Goal: Information Seeking & Learning: Find specific fact

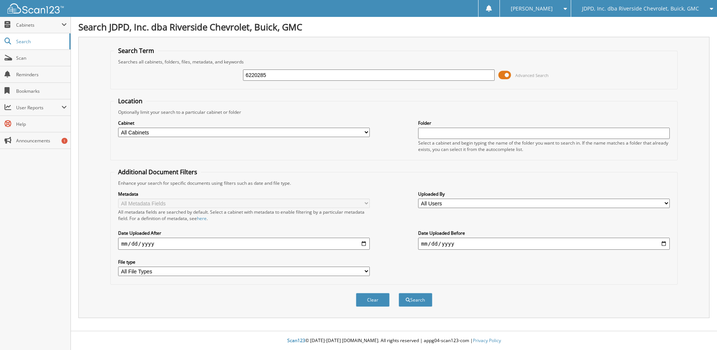
type input "6220285"
click at [399, 293] on button "Search" at bounding box center [416, 300] width 34 height 14
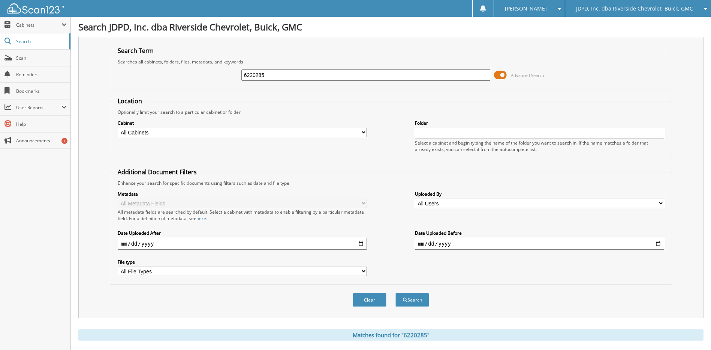
click at [279, 74] on input "6220285" at bounding box center [366, 74] width 249 height 11
type input "16417"
click at [396, 293] on button "Search" at bounding box center [413, 300] width 34 height 14
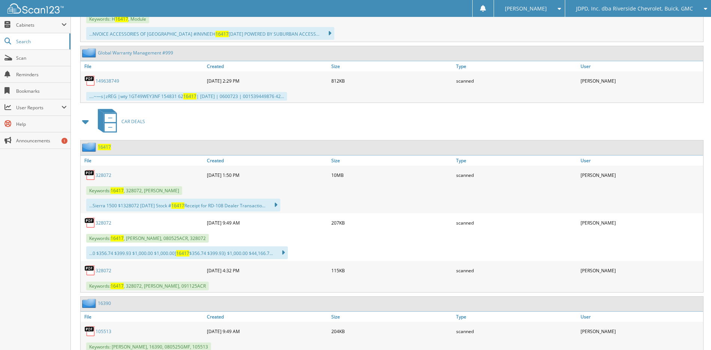
scroll to position [450, 0]
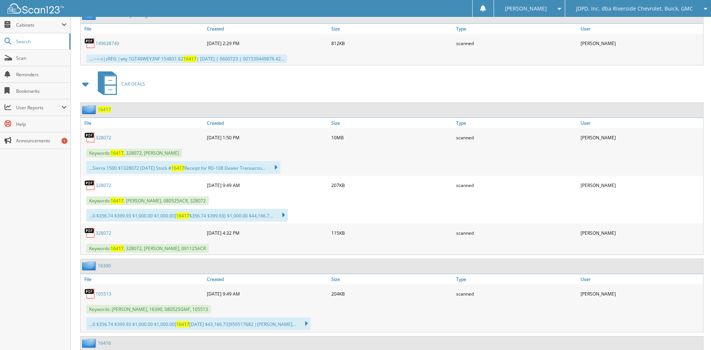
click at [105, 111] on span "16417" at bounding box center [104, 109] width 13 height 6
